Goal: Navigation & Orientation: Find specific page/section

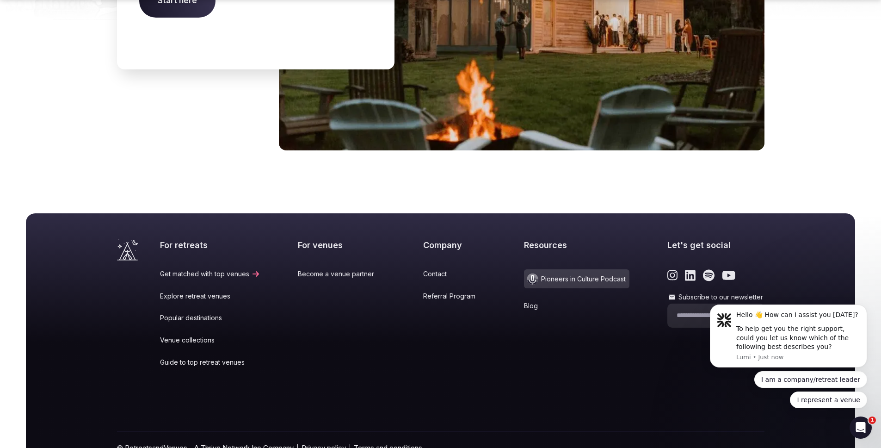
scroll to position [3811, 0]
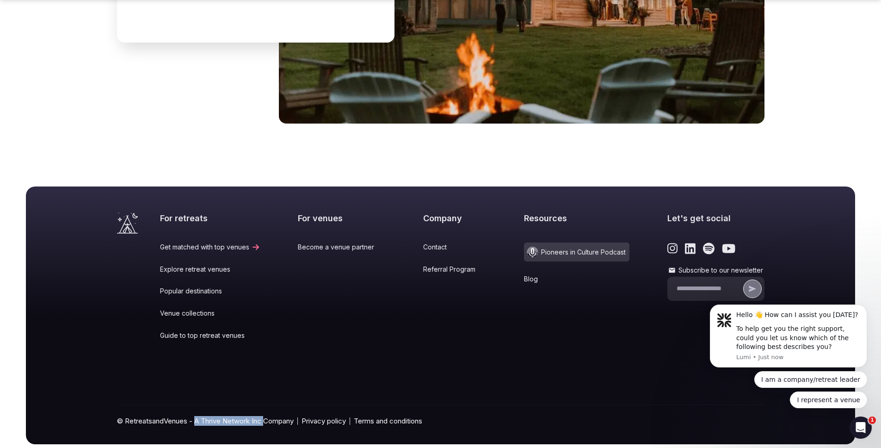
drag, startPoint x: 197, startPoint y: 399, endPoint x: 267, endPoint y: 396, distance: 70.8
click at [267, 405] on div "© RetreatsandVenues - A Thrive Network Inc Company Privacy policy Terms and con…" at bounding box center [441, 424] width 648 height 39
copy div "A Thrive Network Inc"
click at [576, 242] on span "Pioneers in Culture Podcast" at bounding box center [576, 251] width 105 height 19
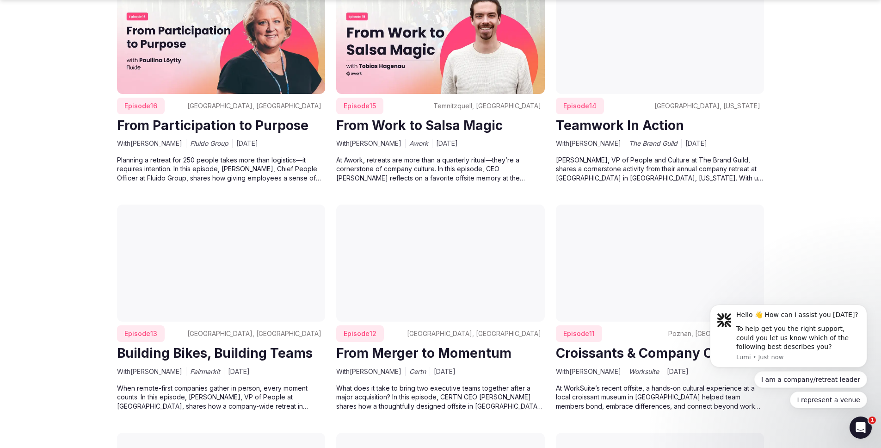
scroll to position [2937, 0]
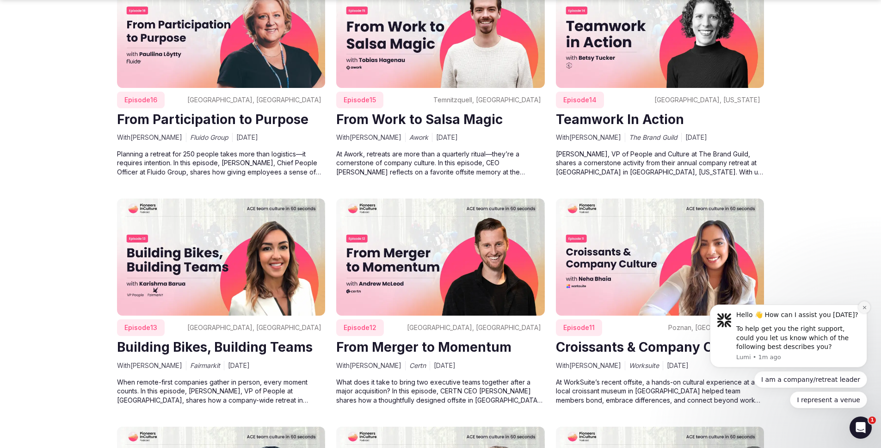
click at [864, 307] on icon "Dismiss notification" at bounding box center [864, 307] width 5 height 5
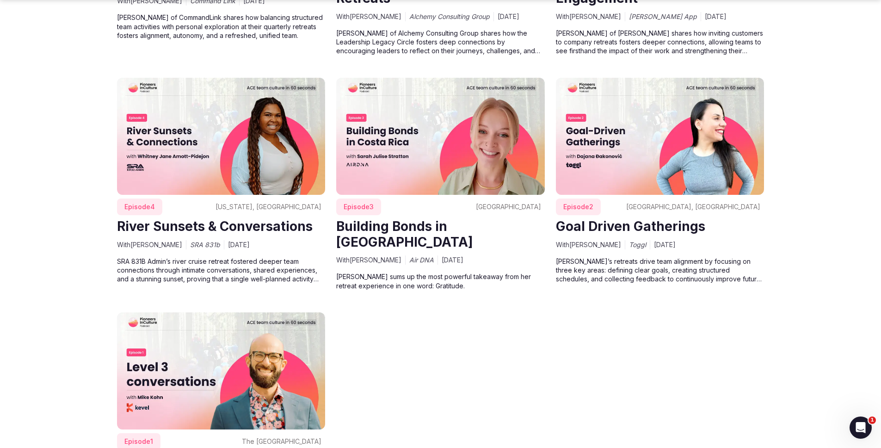
scroll to position [3774, 0]
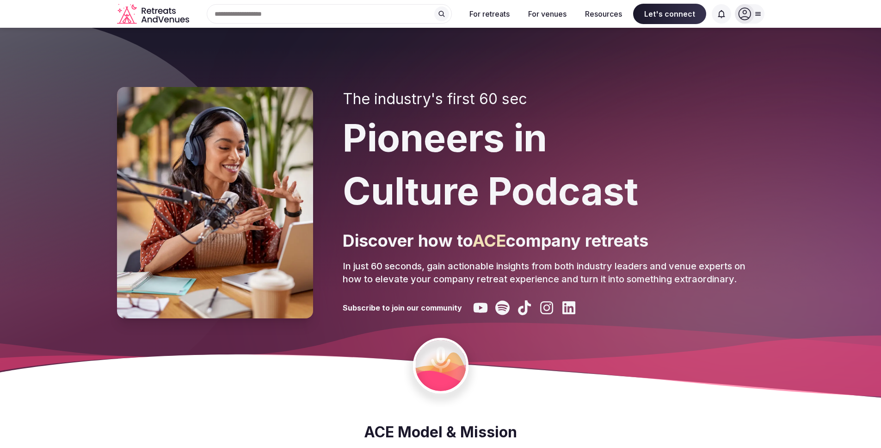
scroll to position [3774, 0]
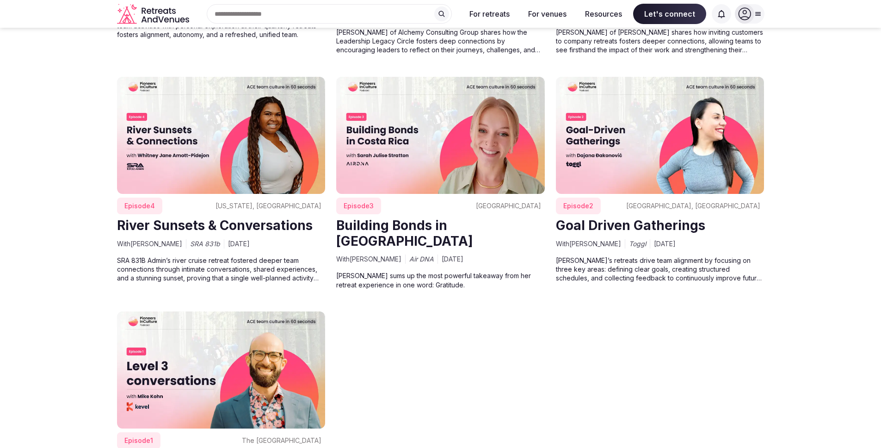
click at [153, 19] on icon "Retreats and Venues company logo" at bounding box center [155, 19] width 5 height 6
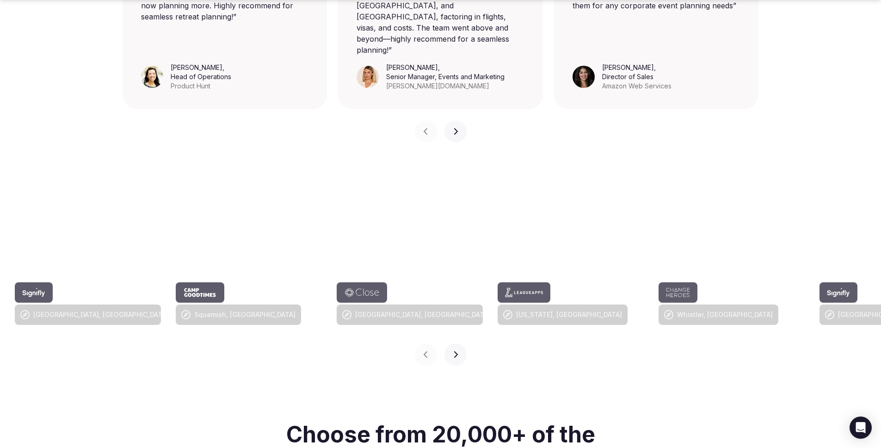
scroll to position [843, 0]
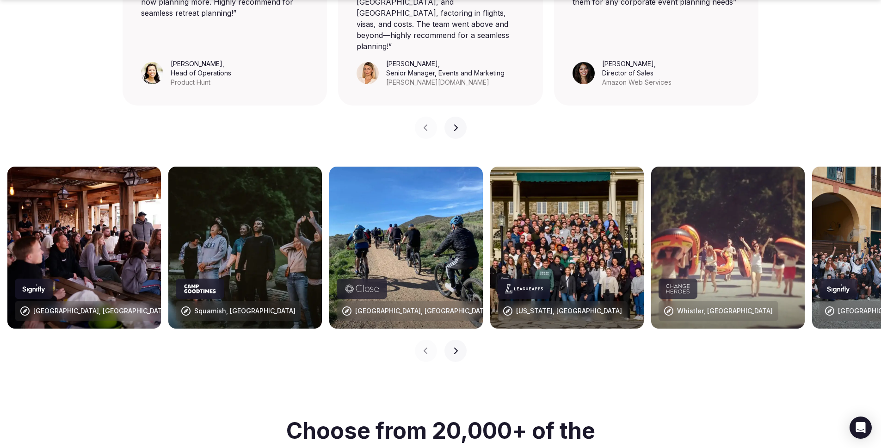
click at [461, 117] on button "Next slide" at bounding box center [456, 128] width 22 height 22
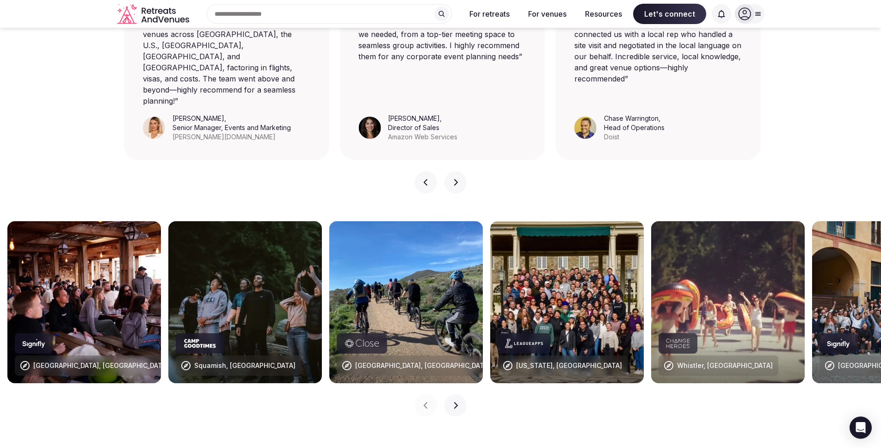
scroll to position [745, 0]
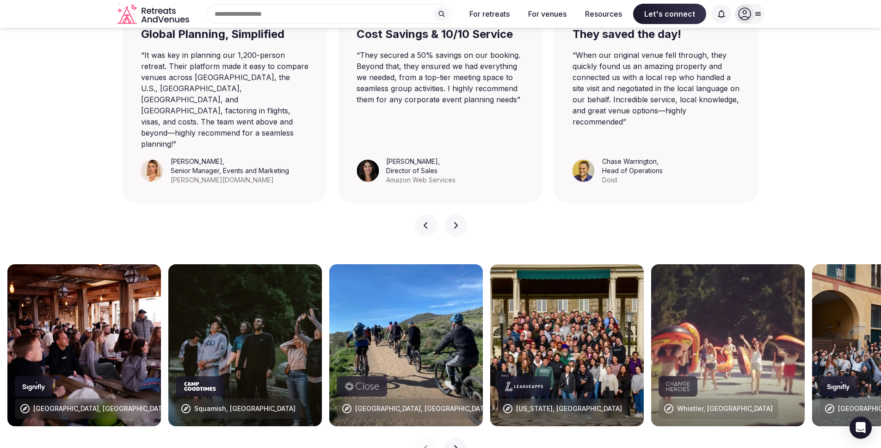
click at [462, 214] on button "Next slide" at bounding box center [456, 225] width 22 height 22
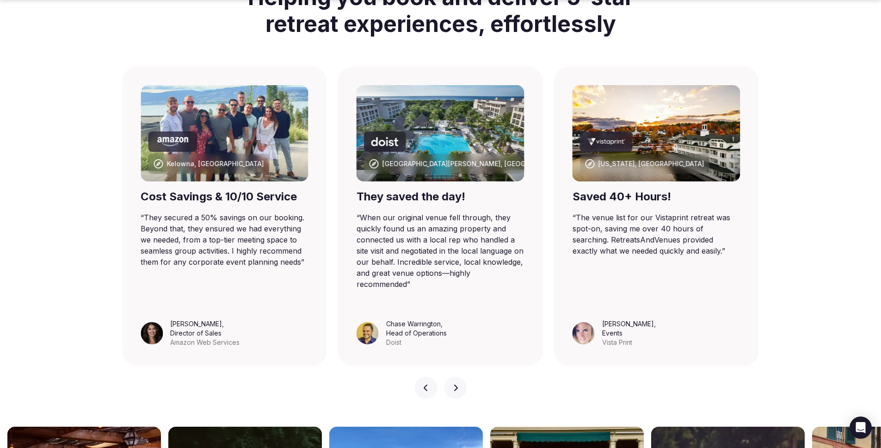
scroll to position [584, 0]
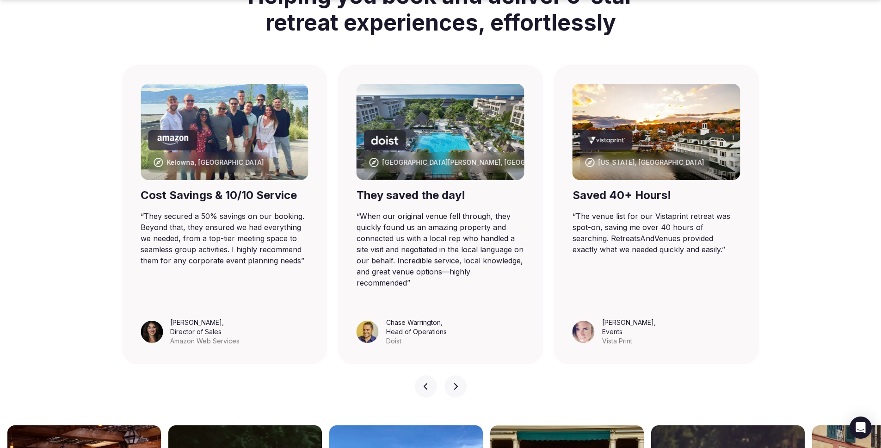
click at [460, 375] on button "Next slide" at bounding box center [456, 386] width 22 height 22
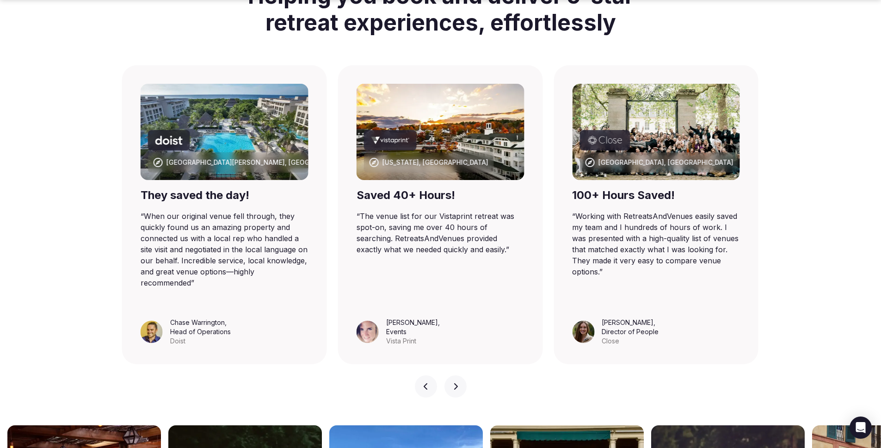
click at [460, 375] on button "Next slide" at bounding box center [456, 386] width 22 height 22
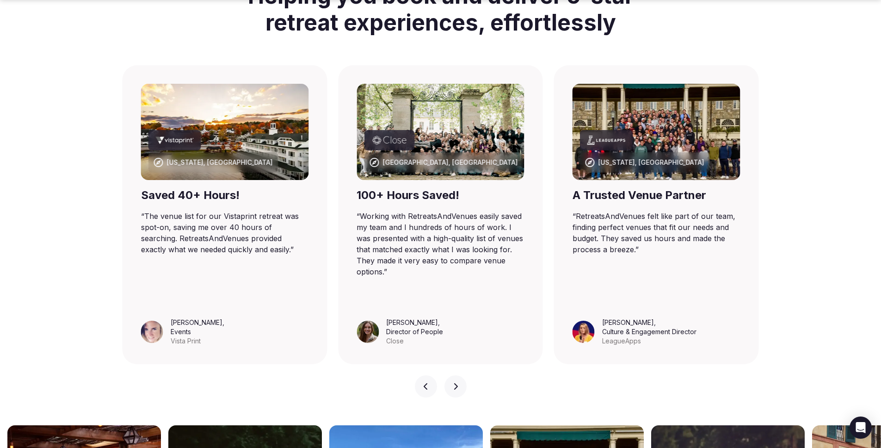
click at [460, 375] on button "Next slide" at bounding box center [456, 386] width 22 height 22
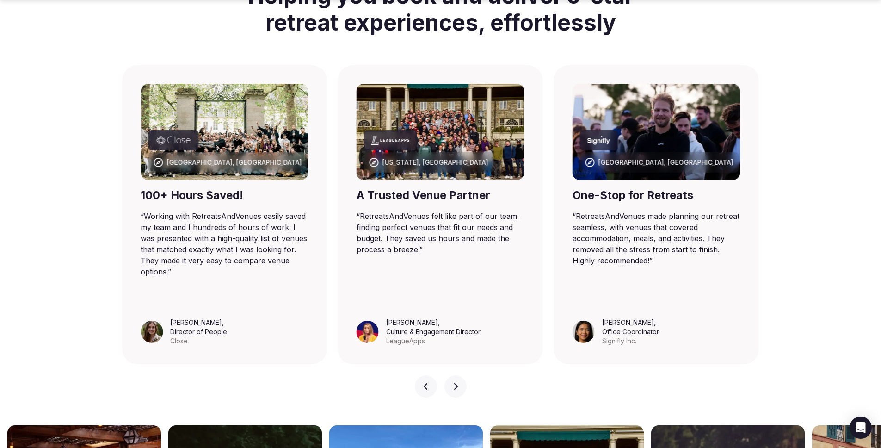
click at [456, 383] on icon "button" at bounding box center [456, 386] width 4 height 6
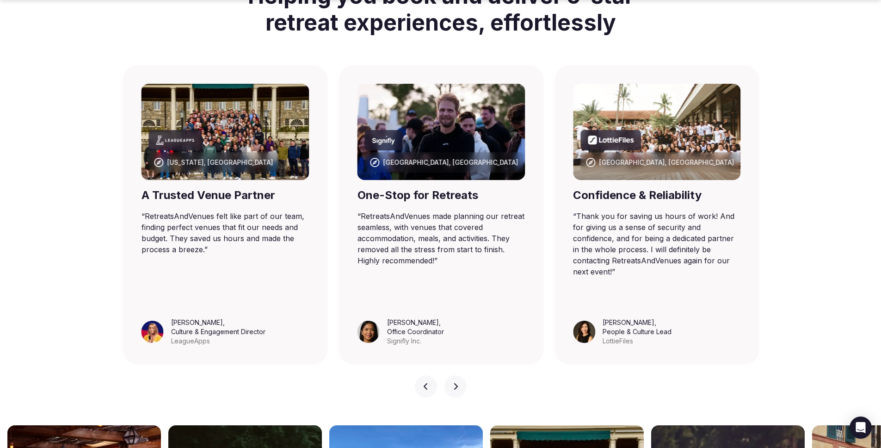
click at [456, 383] on icon "button" at bounding box center [456, 386] width 4 height 6
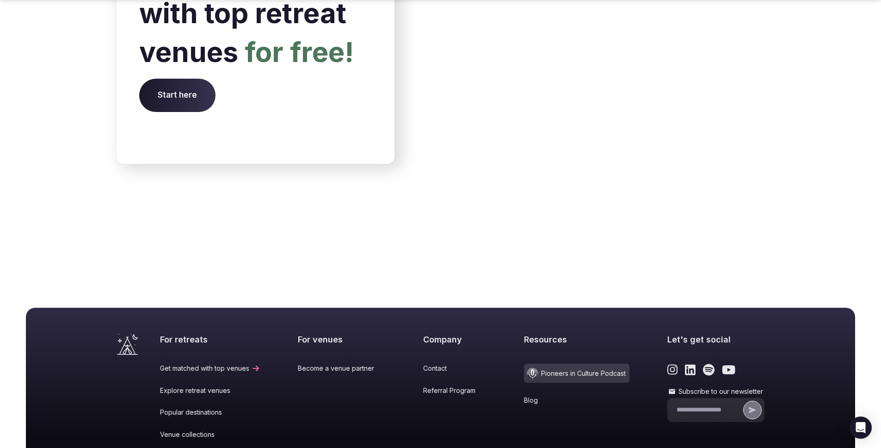
scroll to position [3811, 0]
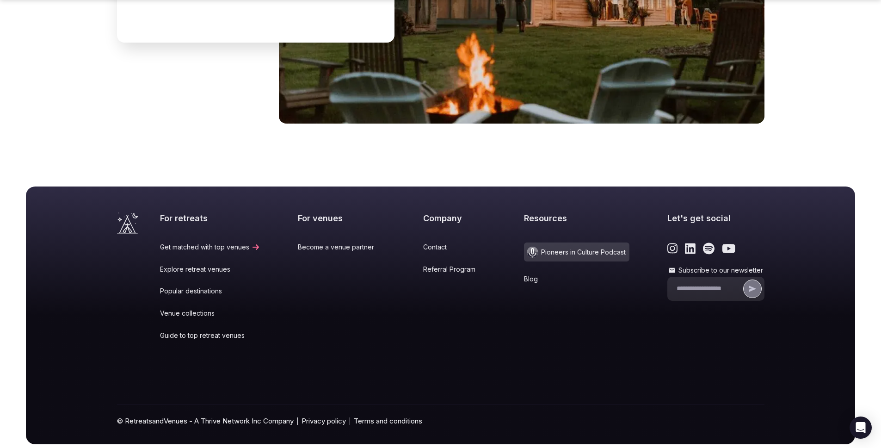
click at [206, 265] on link "Explore retreat venues" at bounding box center [210, 269] width 100 height 9
